Goal: Navigation & Orientation: Find specific page/section

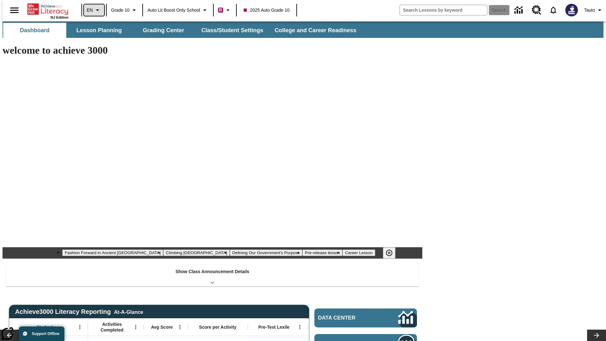
click at [94, 10] on icon "Language: EN, Select a language" at bounding box center [98, 10] width 8 height 8
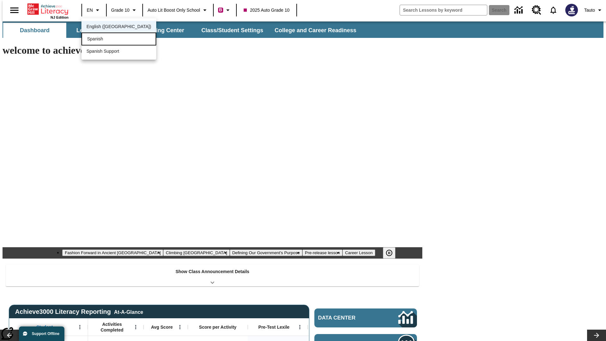
click at [105, 39] on div "Spanish" at bounding box center [118, 38] width 75 height 13
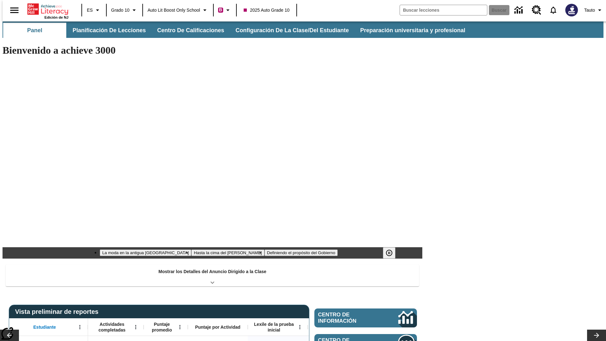
type input "-1"
click at [178, 10] on span "Auto Lit Boost only School" at bounding box center [173, 10] width 53 height 7
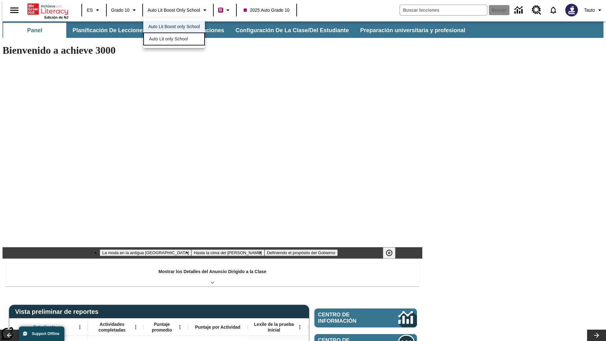
click at [169, 39] on span "Auto Lit only School" at bounding box center [168, 39] width 39 height 7
